Goal: Information Seeking & Learning: Learn about a topic

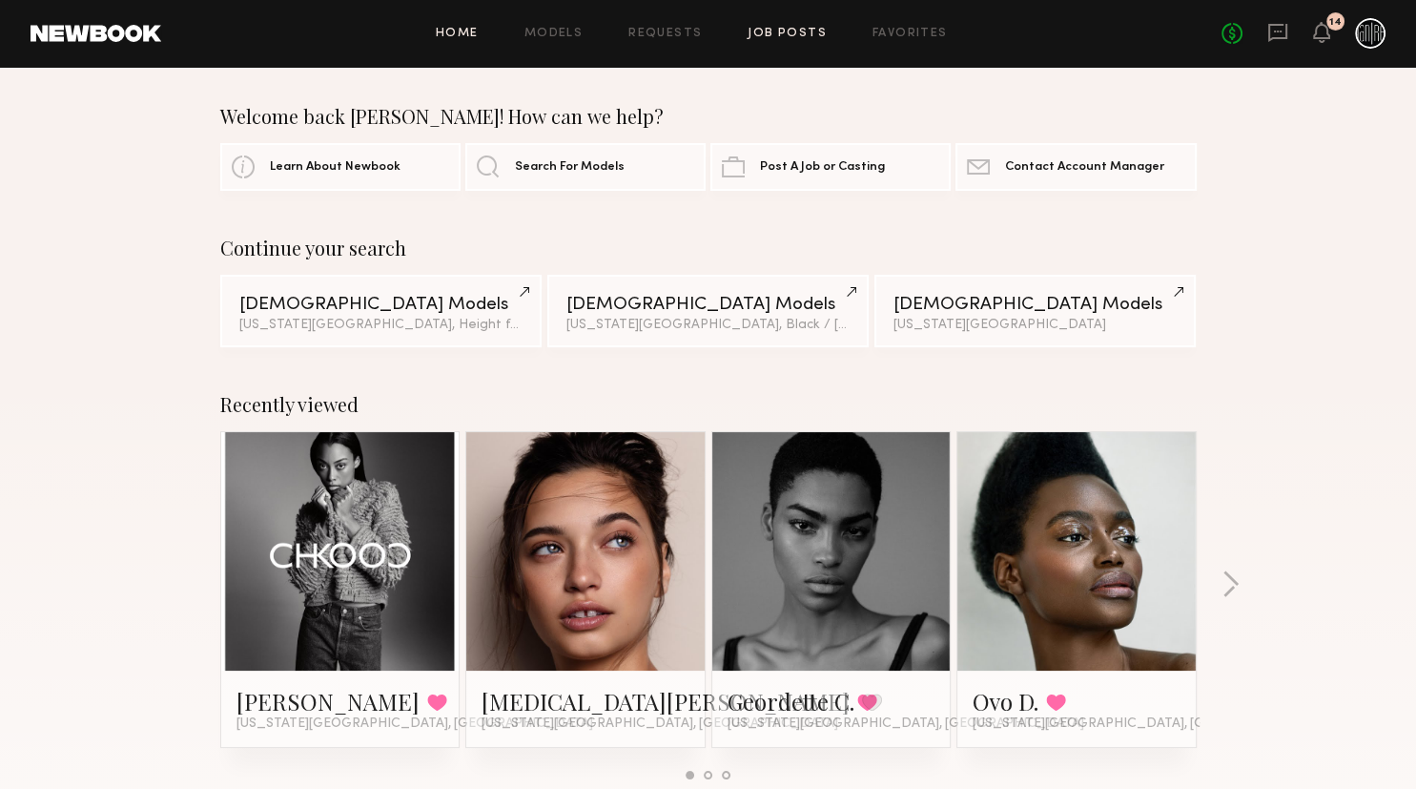
click at [793, 34] on link "Job Posts" at bounding box center [787, 34] width 79 height 12
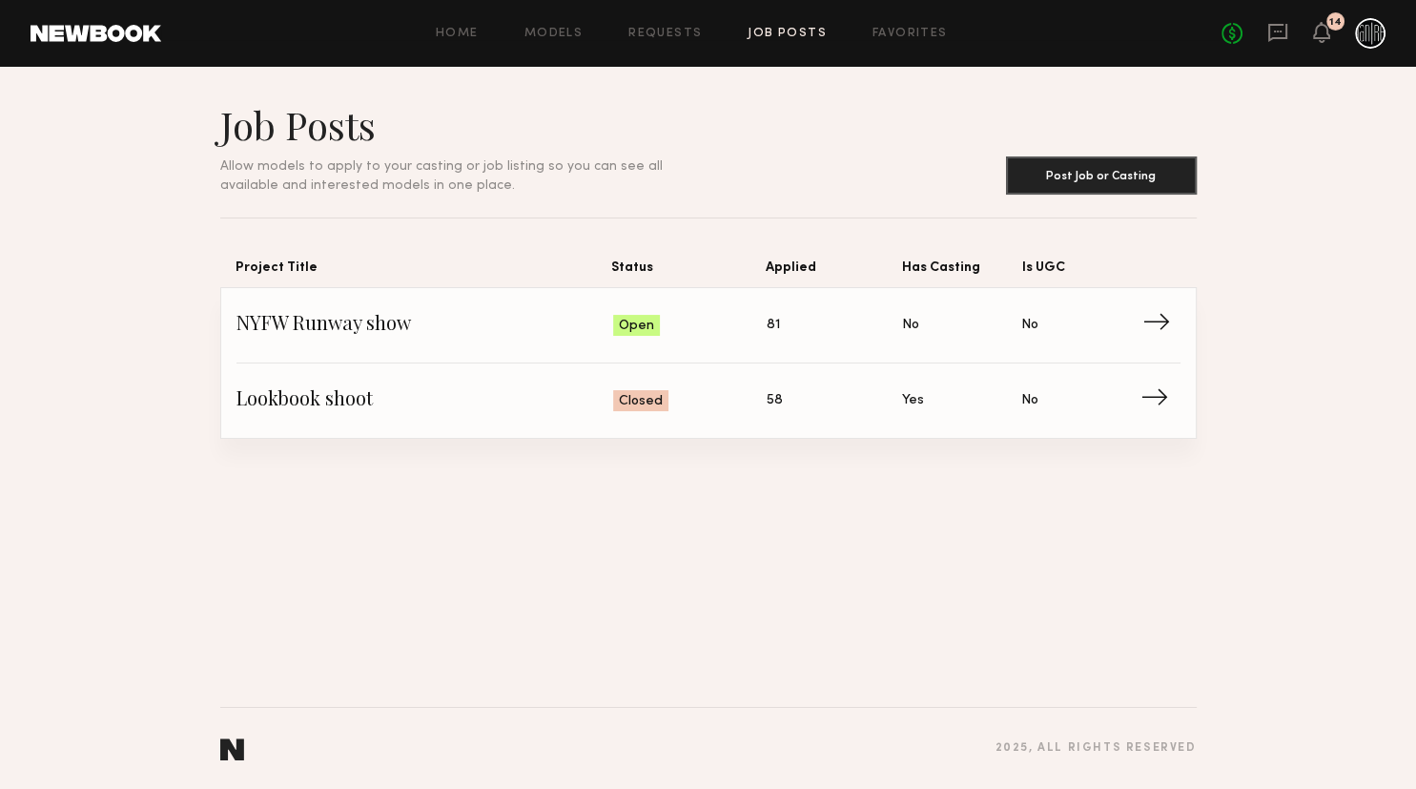
click at [650, 323] on span "Open" at bounding box center [636, 326] width 35 height 19
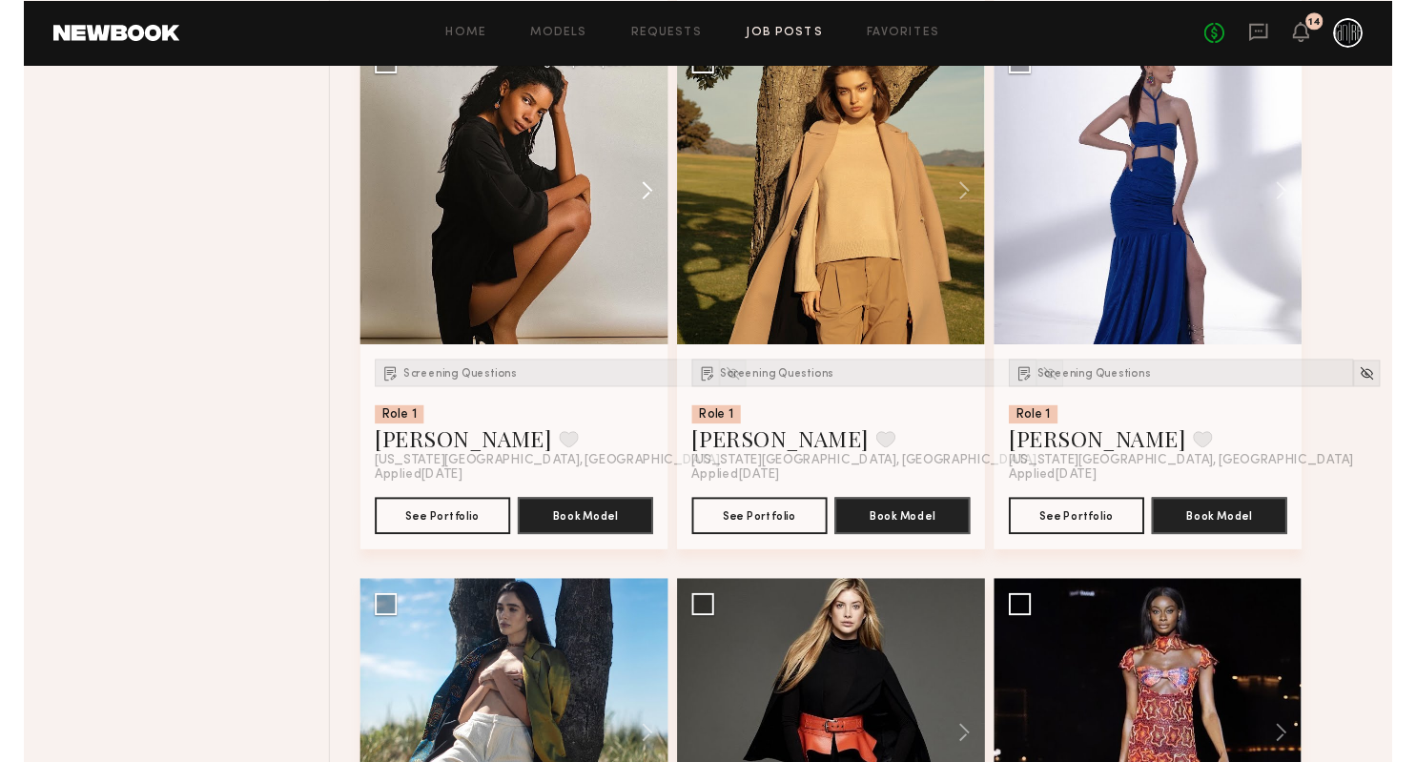
scroll to position [3625, 0]
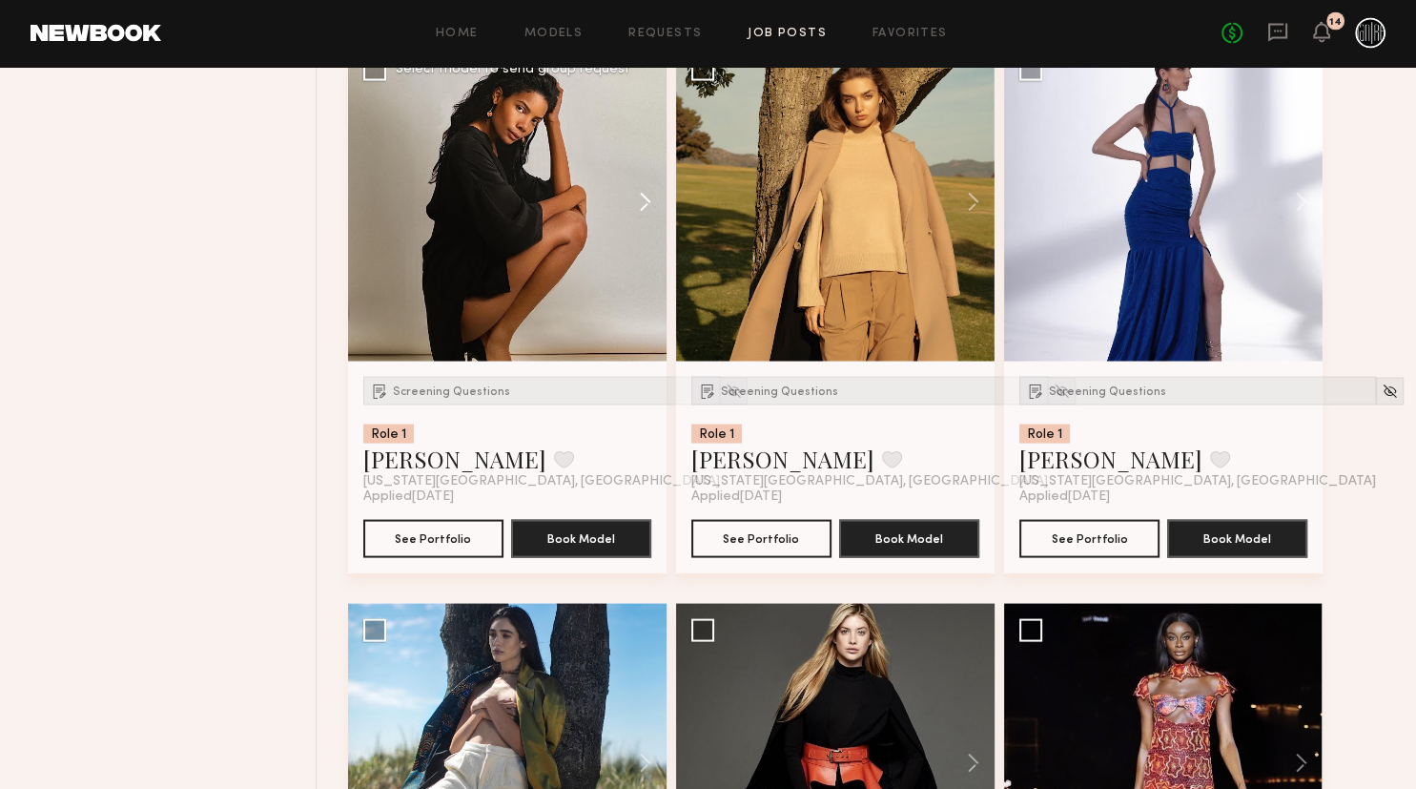
click at [626, 205] on button at bounding box center [636, 202] width 61 height 318
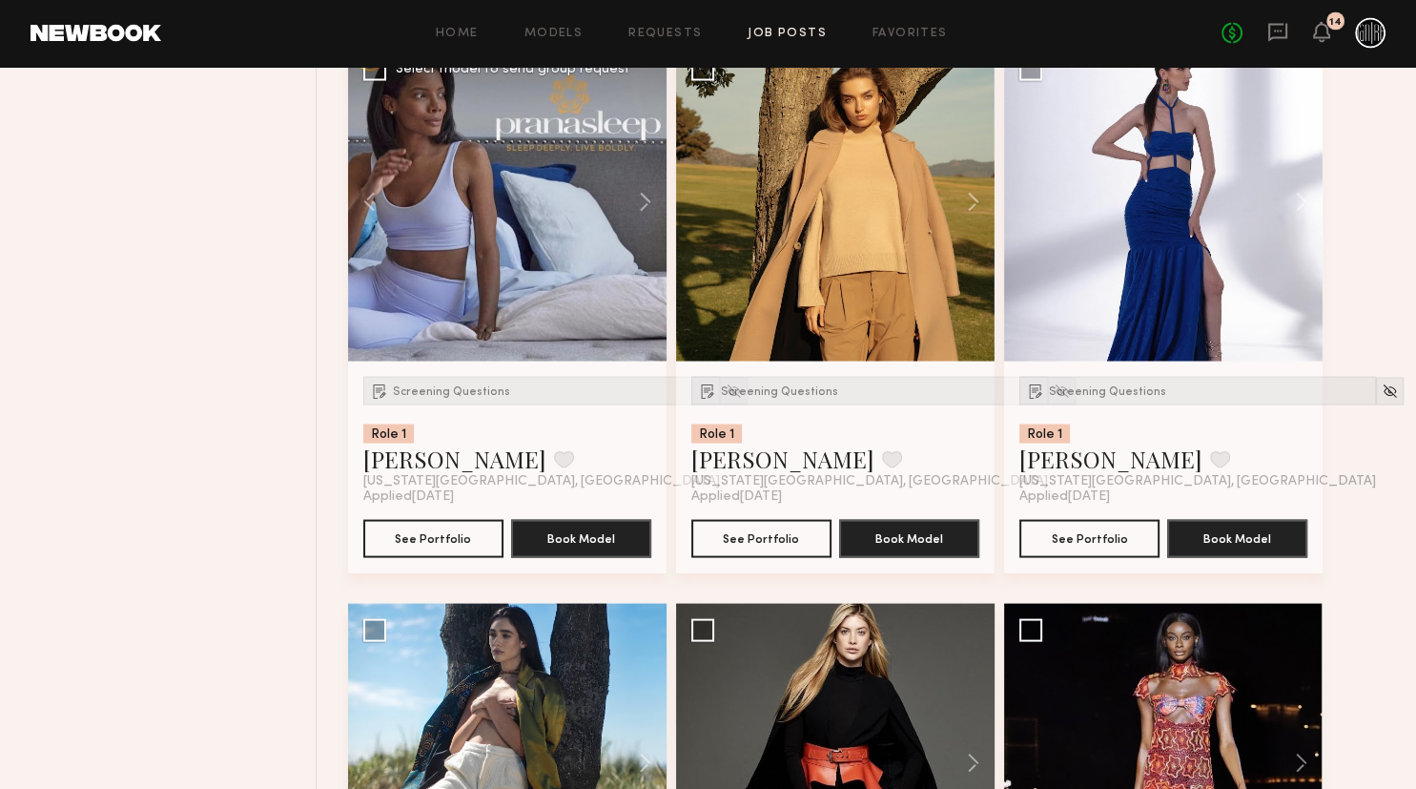
click at [597, 221] on div at bounding box center [507, 202] width 318 height 318
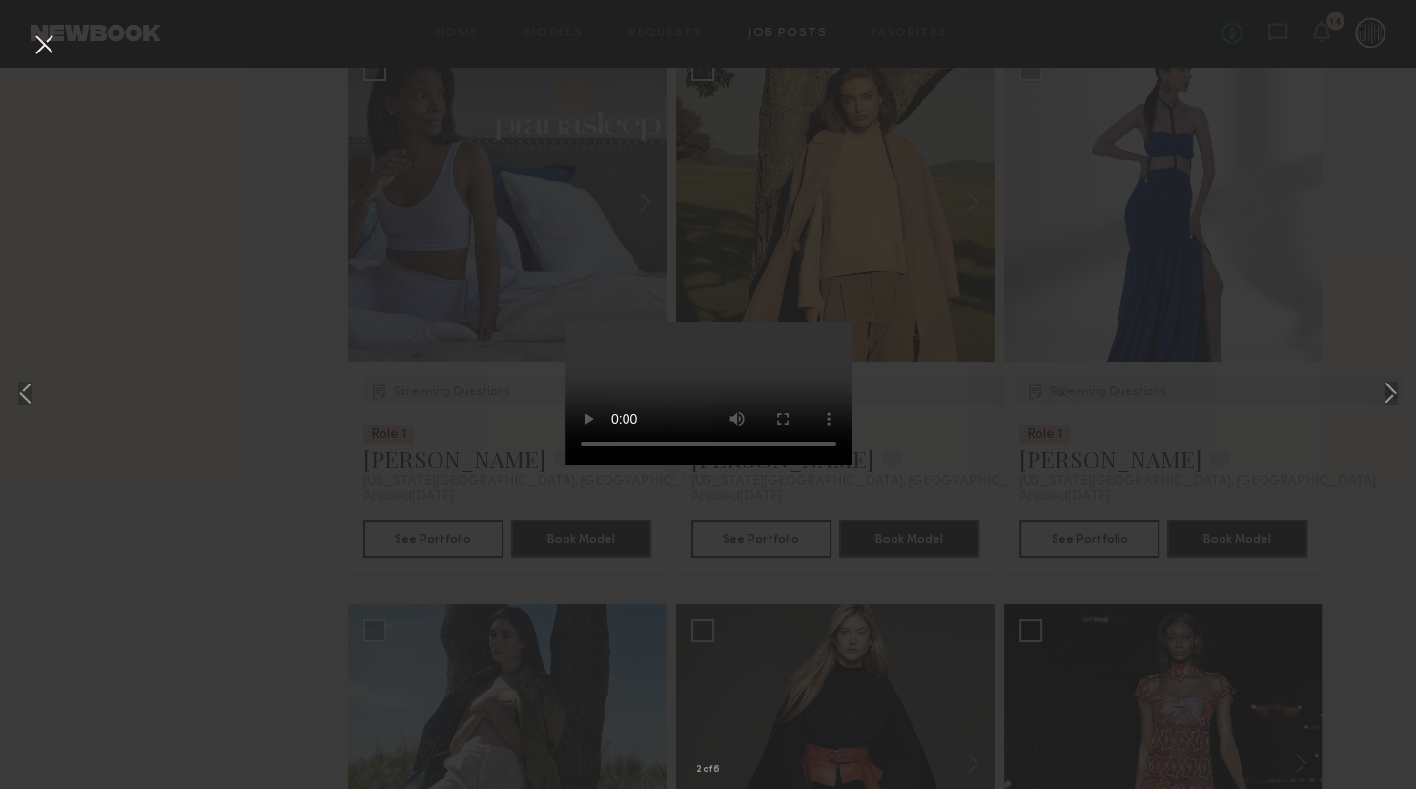
click at [546, 214] on div "2 of 6" at bounding box center [708, 394] width 1416 height 789
click at [545, 214] on div "2 of 6" at bounding box center [708, 394] width 1416 height 789
drag, startPoint x: 1382, startPoint y: 389, endPoint x: 1290, endPoint y: 355, distance: 97.8
click at [1379, 383] on button at bounding box center [1390, 394] width 23 height 631
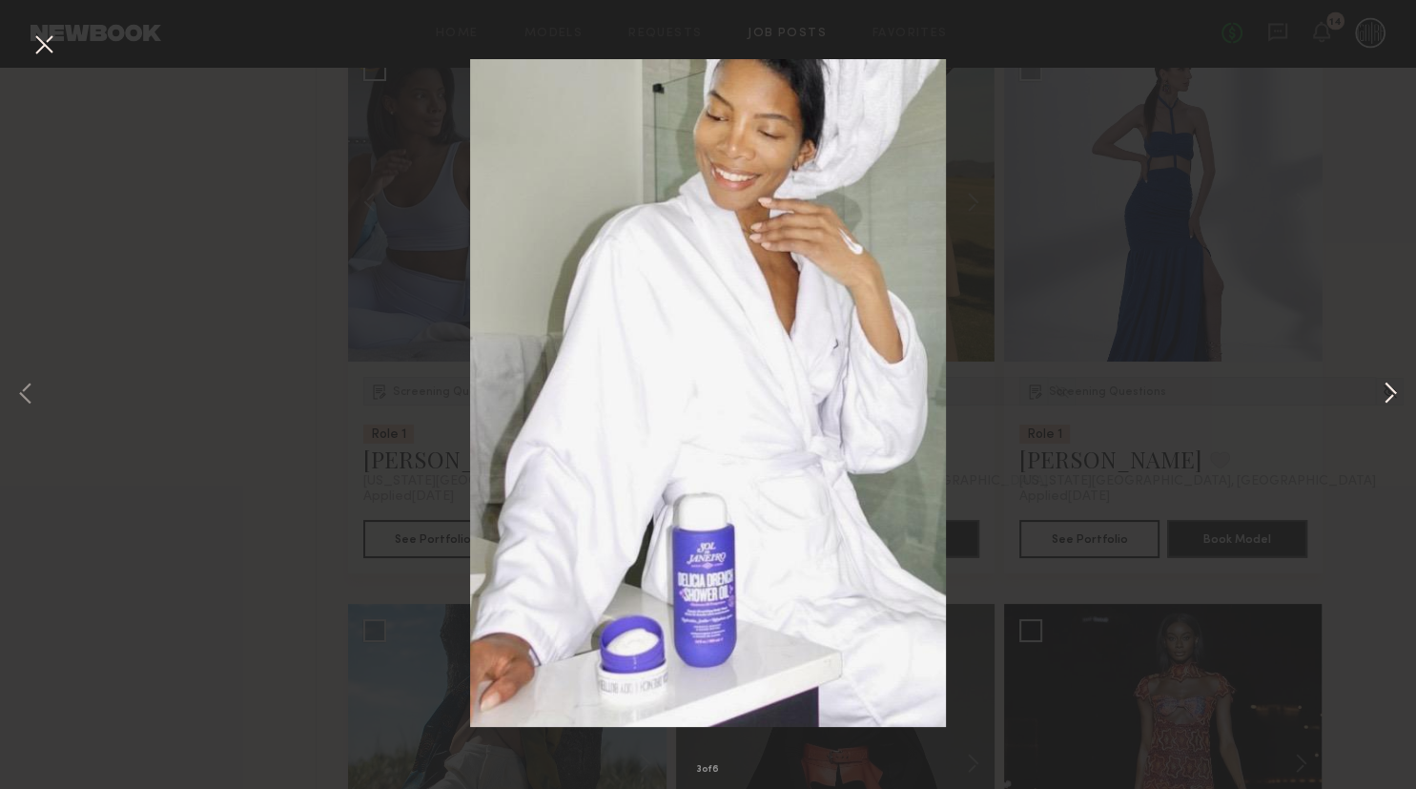
click at [1395, 391] on button at bounding box center [1390, 394] width 23 height 631
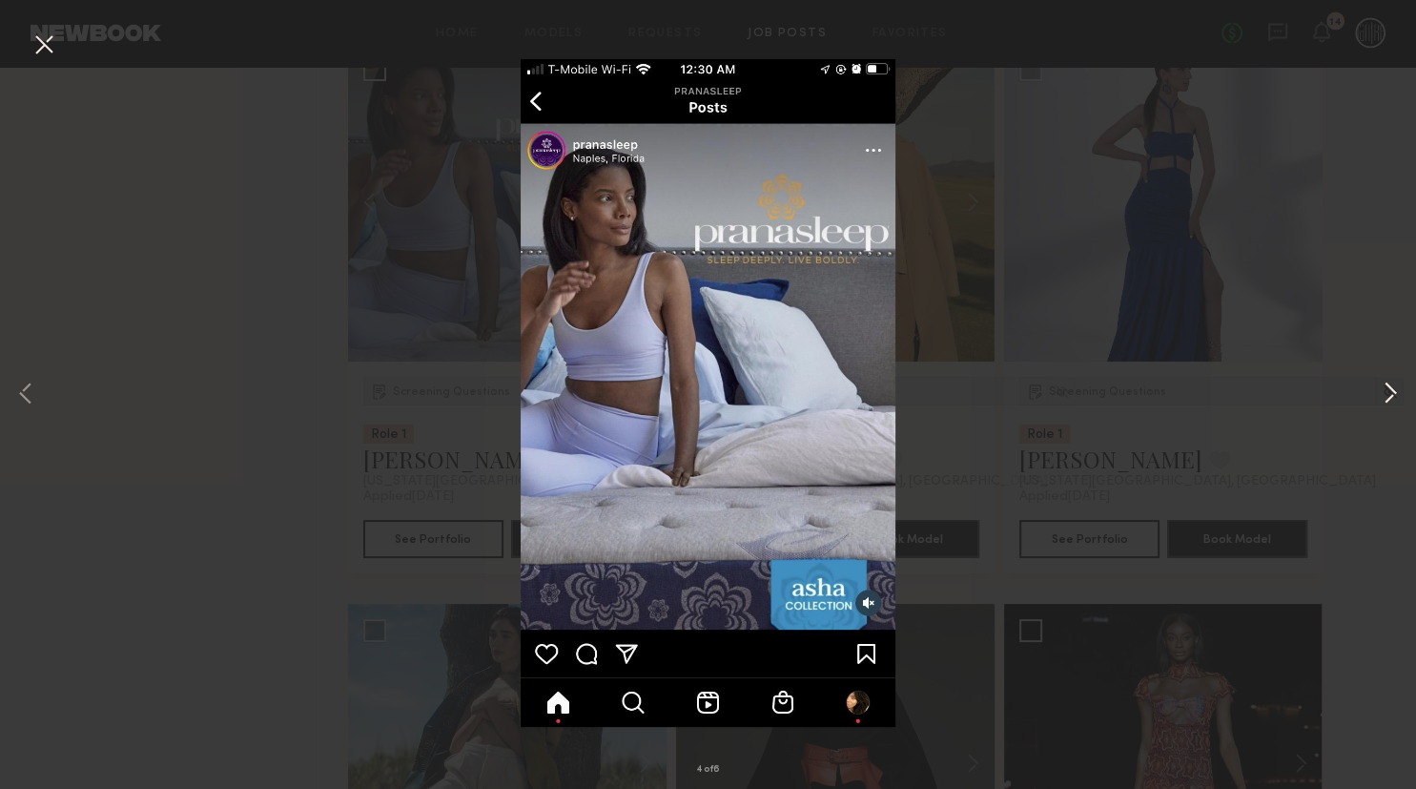
click at [1394, 391] on button at bounding box center [1390, 394] width 23 height 631
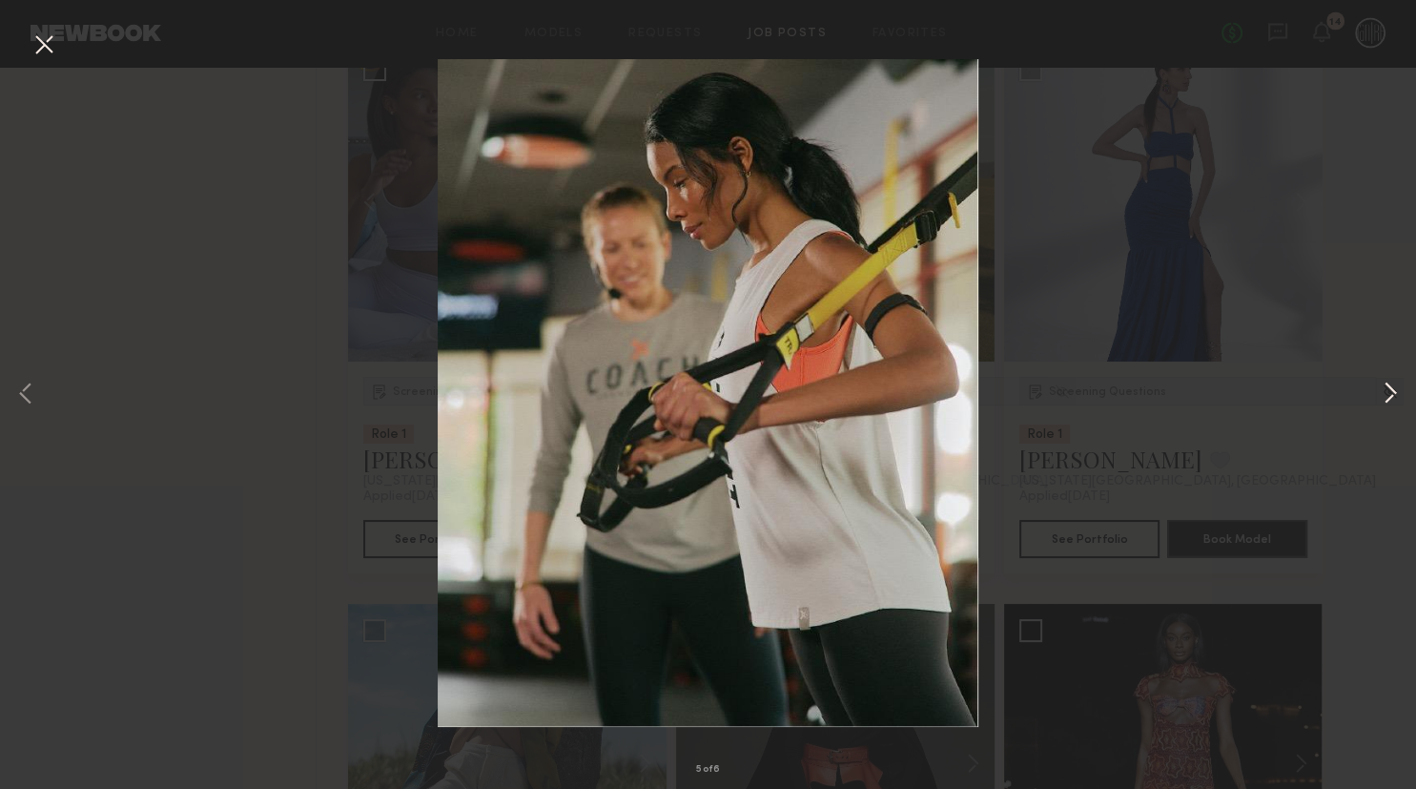
click at [1394, 391] on button at bounding box center [1390, 394] width 23 height 631
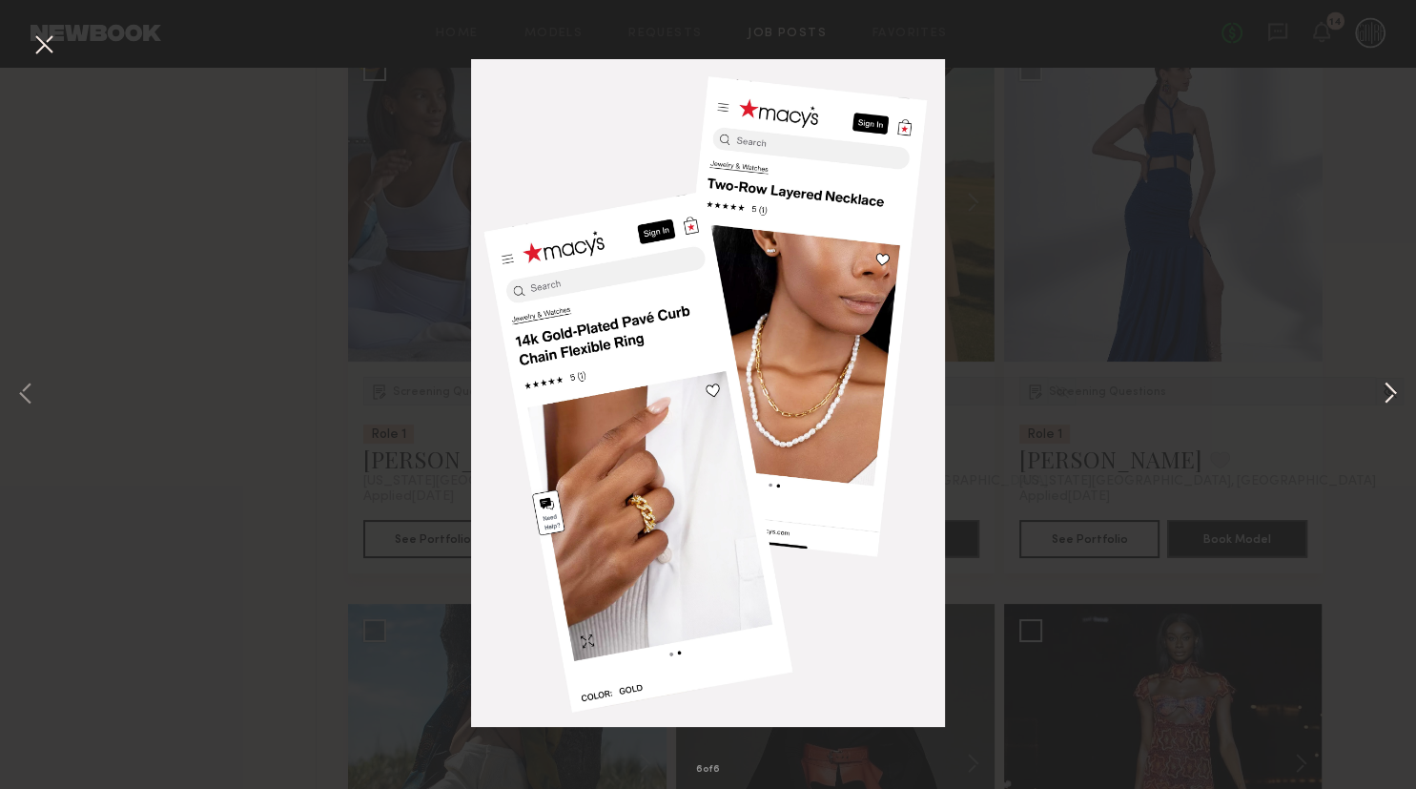
click at [1394, 391] on button at bounding box center [1390, 394] width 23 height 631
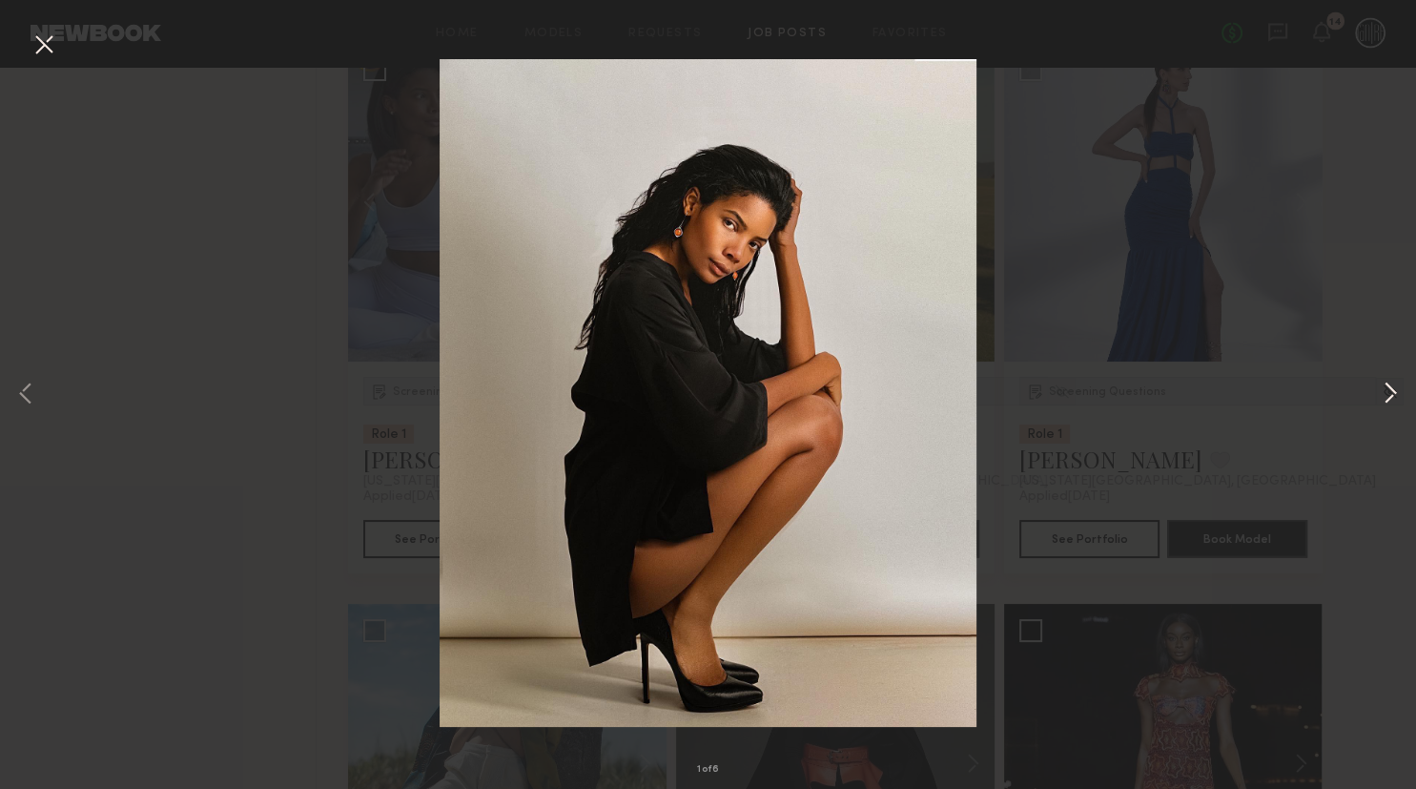
click at [1393, 391] on button at bounding box center [1390, 394] width 23 height 631
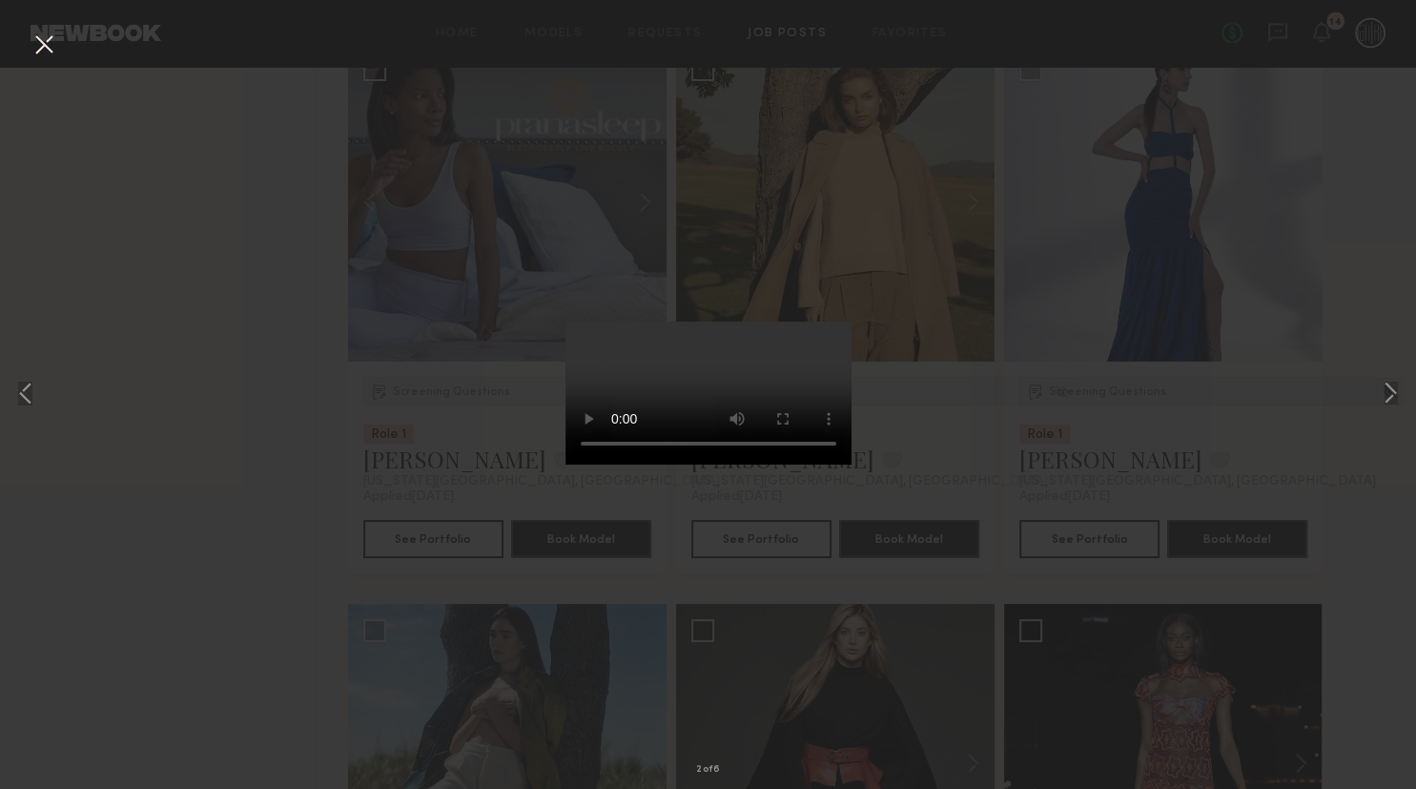
click at [184, 292] on div "2 of 6" at bounding box center [708, 394] width 1416 height 789
